Goal: Task Accomplishment & Management: Manage account settings

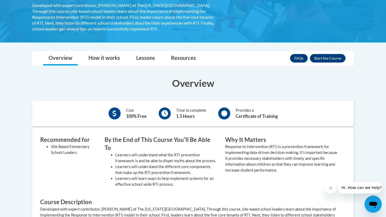
scroll to position [50, 0]
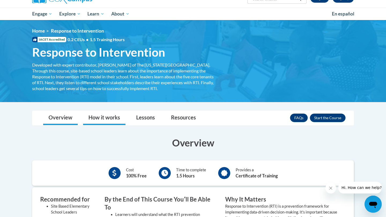
click at [101, 118] on link "How it works" at bounding box center [104, 118] width 42 height 14
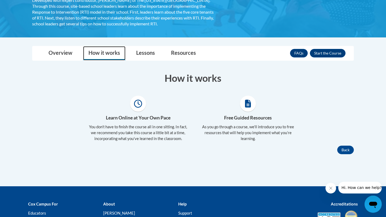
scroll to position [120, 0]
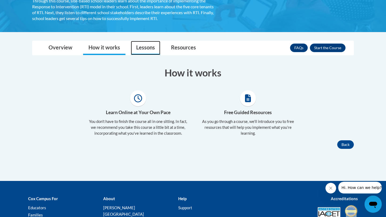
click at [135, 41] on link "Lessons" at bounding box center [145, 48] width 29 height 14
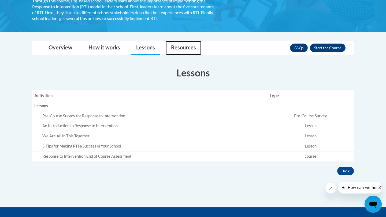
click at [172, 46] on link "Resources" at bounding box center [184, 48] width 36 height 14
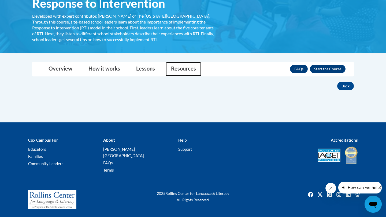
scroll to position [92, 0]
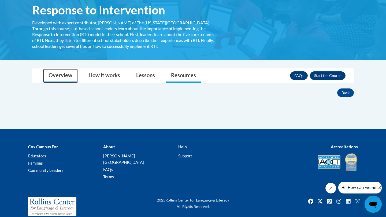
click at [71, 75] on link "Overview" at bounding box center [60, 76] width 35 height 14
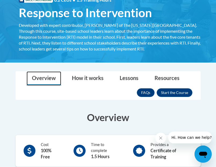
scroll to position [103, 0]
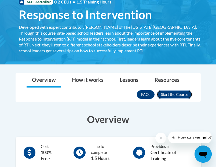
click at [170, 94] on button "Enroll" at bounding box center [174, 94] width 36 height 9
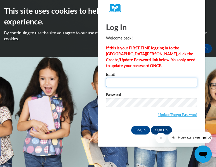
click at [146, 80] on input "Email" at bounding box center [151, 82] width 91 height 9
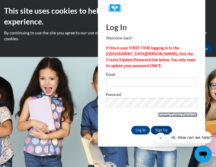
click at [182, 115] on link "Update/Forgot Password" at bounding box center [177, 114] width 39 height 4
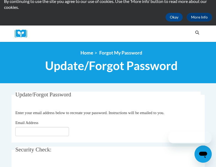
scroll to position [114, 0]
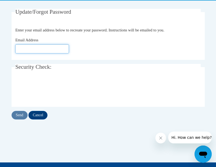
click at [54, 48] on input "Email Address" at bounding box center [42, 48] width 54 height 9
type input "jtwend2024@ung.edu"
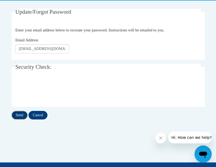
click at [21, 117] on input "Send" at bounding box center [20, 115] width 16 height 9
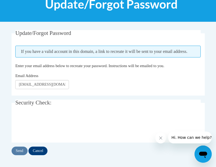
scroll to position [95, 0]
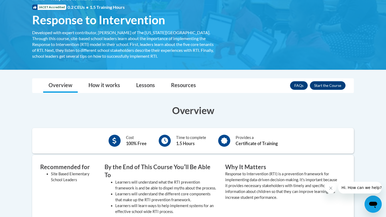
scroll to position [25, 0]
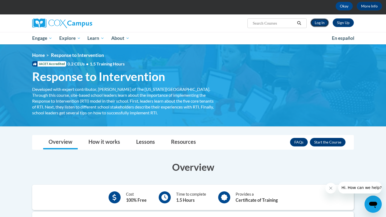
click at [317, 24] on link "Log In" at bounding box center [319, 22] width 18 height 9
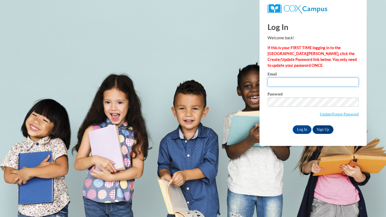
click at [309, 81] on input "Email" at bounding box center [312, 82] width 91 height 9
type input "[EMAIL_ADDRESS][DOMAIN_NAME]"
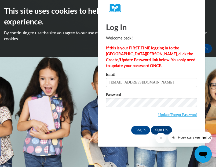
click at [163, 137] on button "Close message from company" at bounding box center [160, 137] width 11 height 11
